Goal: Task Accomplishment & Management: Use online tool/utility

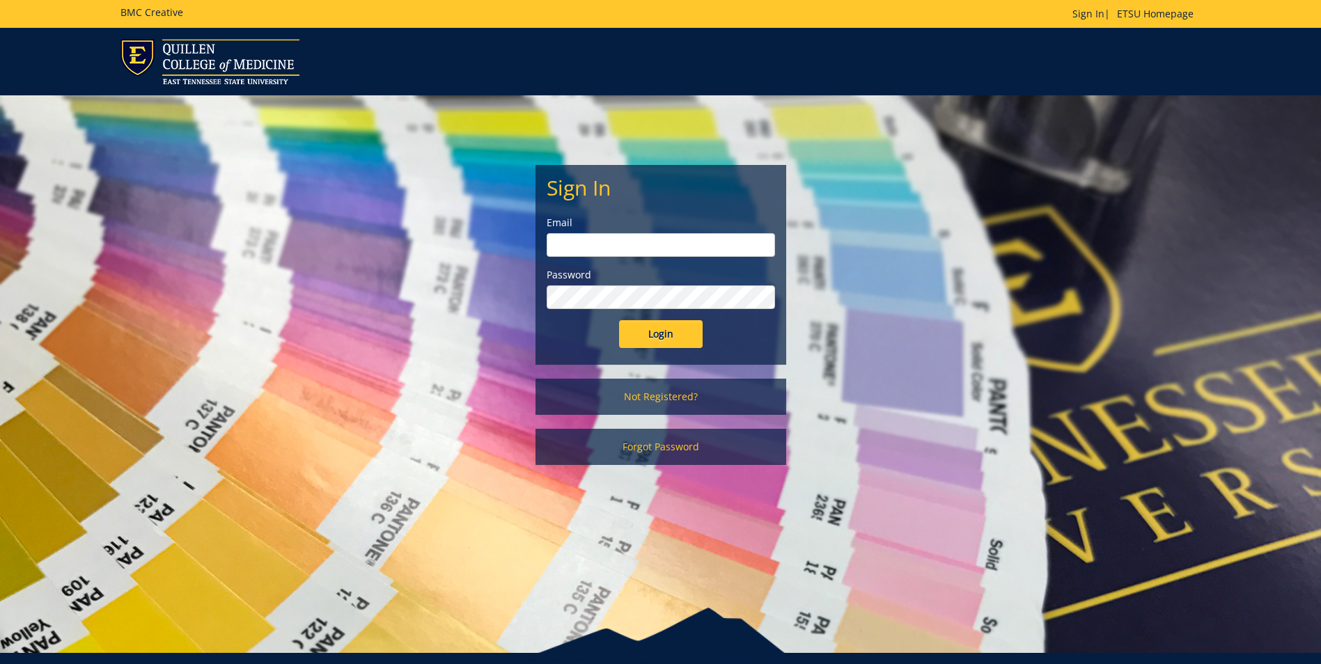
click at [579, 228] on label "Email" at bounding box center [660, 223] width 228 height 14
click at [572, 237] on input "email" at bounding box center [660, 245] width 228 height 24
type input "[EMAIL_ADDRESS][DOMAIN_NAME]"
click at [619, 320] on input "Login" at bounding box center [661, 334] width 84 height 28
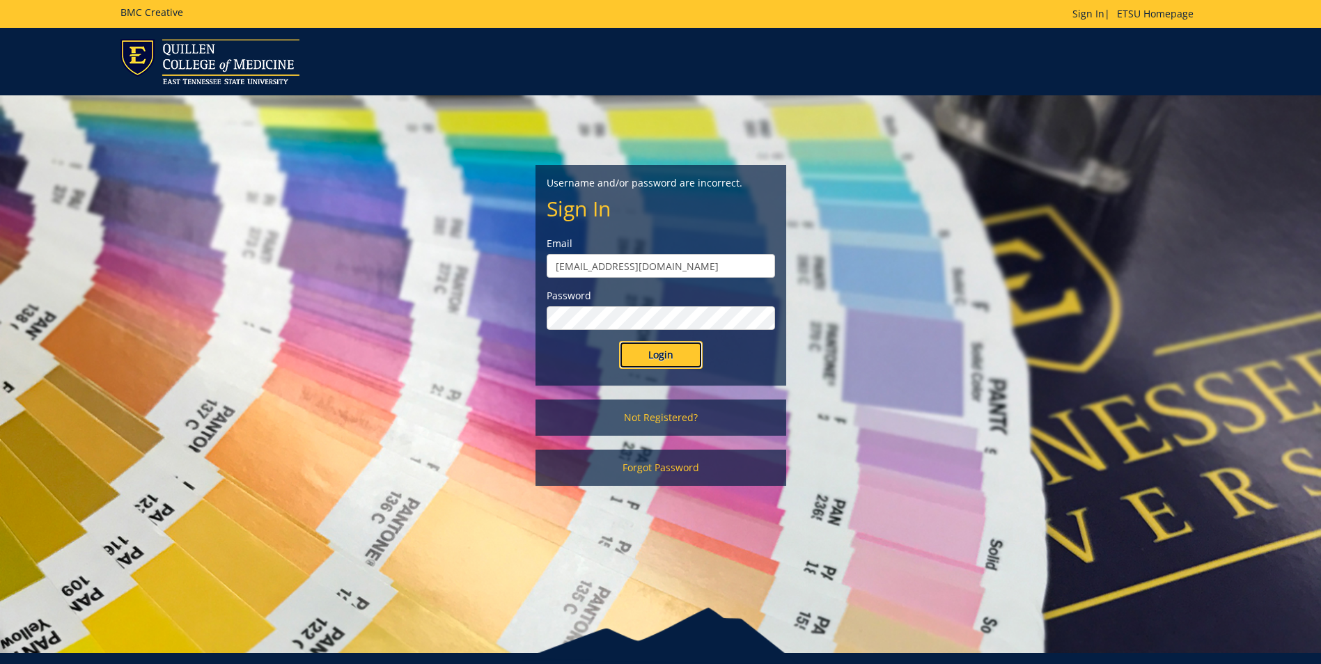
click at [645, 365] on input "Login" at bounding box center [661, 355] width 84 height 28
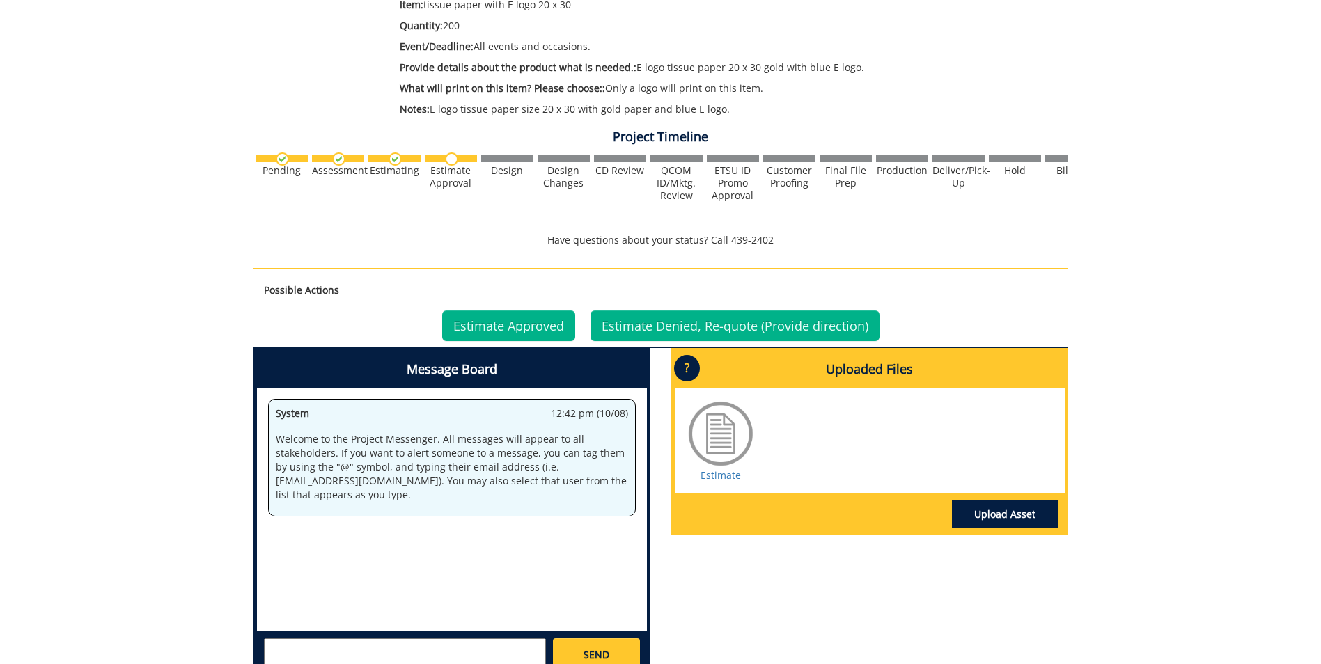
scroll to position [418, 0]
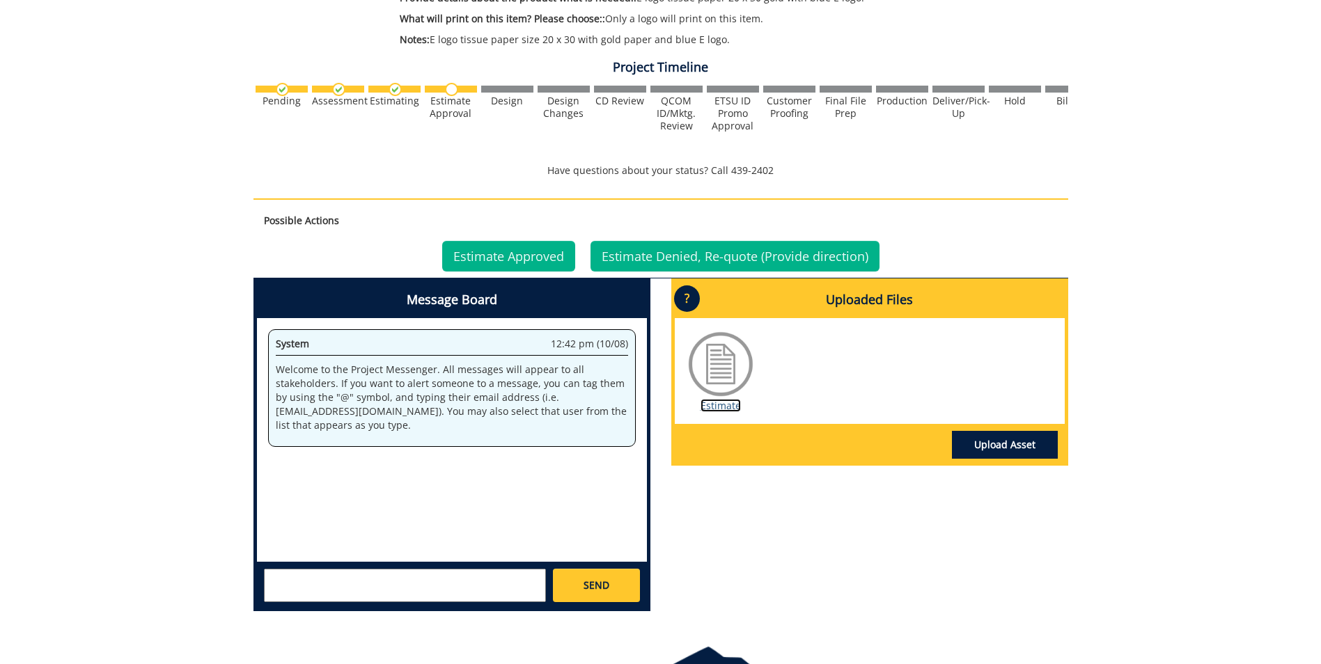
click at [723, 408] on link "Estimate" at bounding box center [720, 405] width 40 height 13
